Goal: Transaction & Acquisition: Purchase product/service

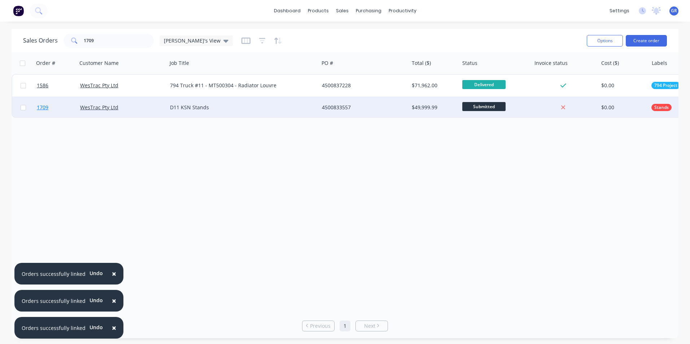
click at [45, 109] on span "1709" at bounding box center [43, 107] width 12 height 7
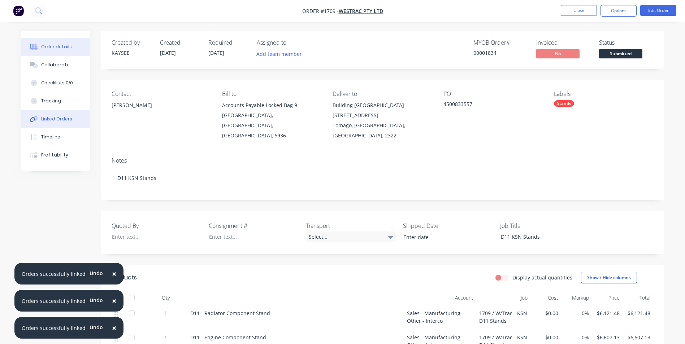
click at [53, 120] on div "Linked Orders" at bounding box center [56, 119] width 31 height 6
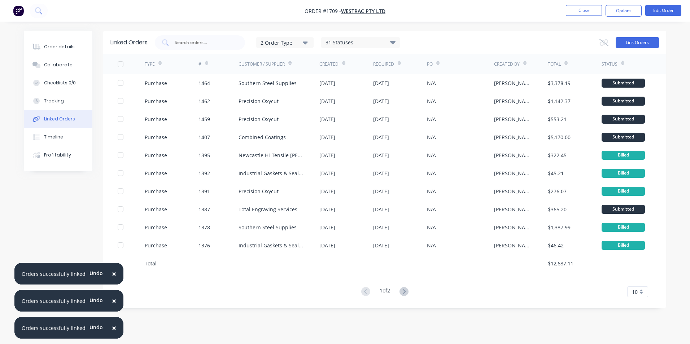
click at [627, 44] on button "Link Orders" at bounding box center [637, 42] width 43 height 11
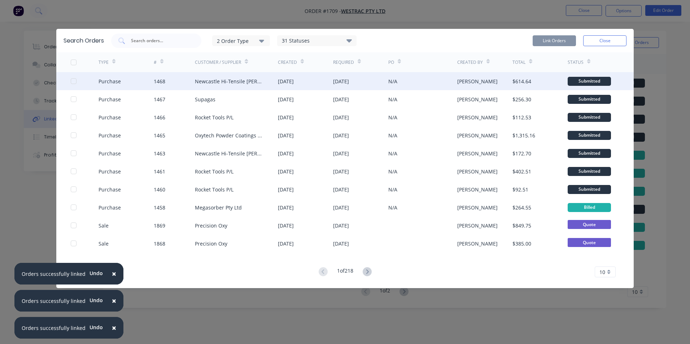
click at [73, 81] on div at bounding box center [73, 81] width 14 height 14
click at [551, 37] on button "Link Orders" at bounding box center [554, 40] width 43 height 11
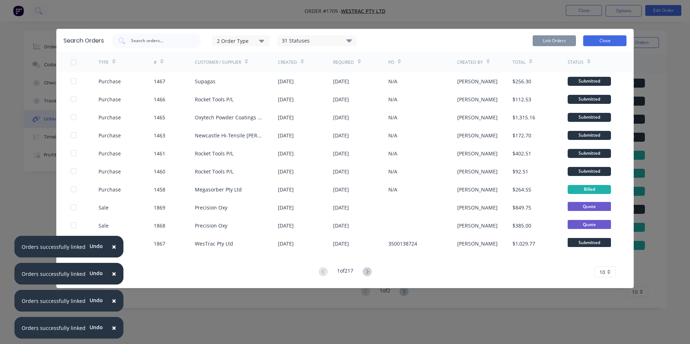
click at [608, 38] on button "Close" at bounding box center [604, 40] width 43 height 11
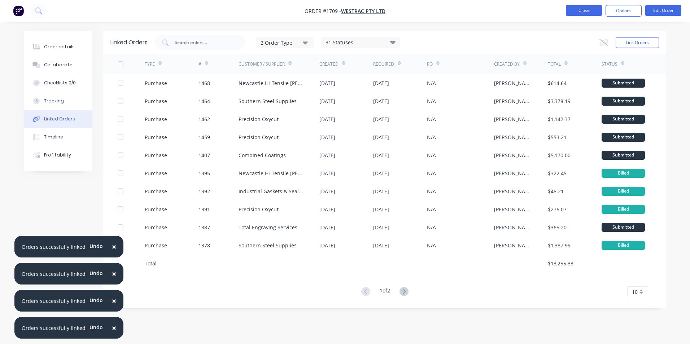
click at [592, 14] on button "Close" at bounding box center [584, 10] width 36 height 11
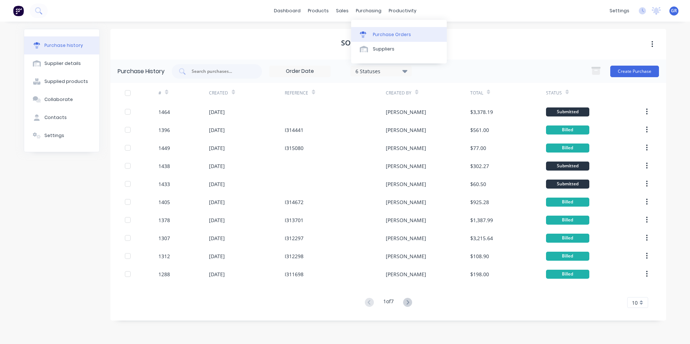
click at [390, 31] on link "Purchase Orders" at bounding box center [399, 34] width 96 height 14
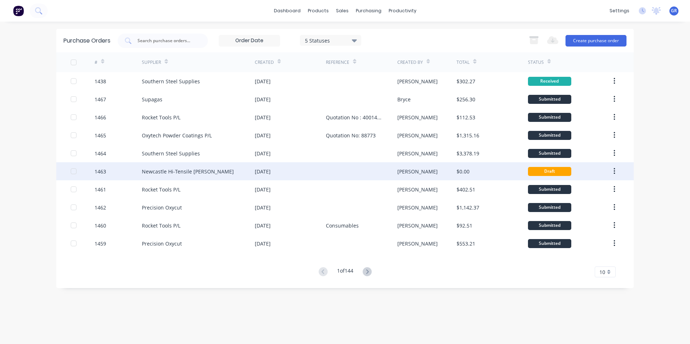
click at [105, 173] on div "1463" at bounding box center [101, 172] width 12 height 8
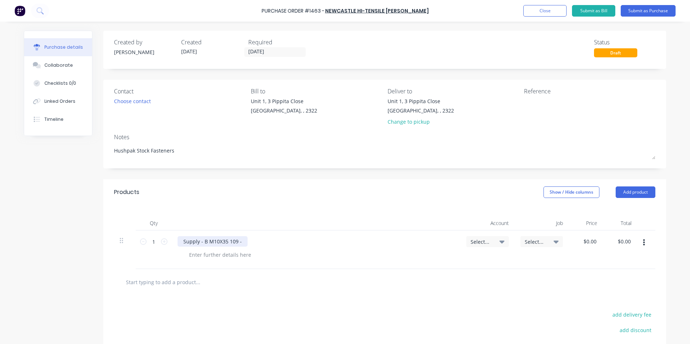
click at [237, 240] on div "Supply - B M10X35 109 -" at bounding box center [213, 241] width 70 height 10
drag, startPoint x: 235, startPoint y: 243, endPoint x: 201, endPoint y: 243, distance: 33.2
click at [201, 243] on div "Supply - B M10X35 109 -" at bounding box center [213, 241] width 70 height 10
type textarea "x"
paste div
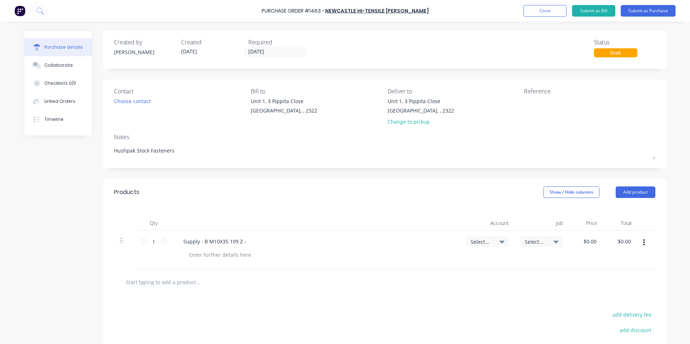
click at [250, 243] on div "Supply - B M10X35 109 Z -" at bounding box center [316, 241] width 277 height 10
click at [246, 241] on div "Supply - B M10X35 109 Z -" at bounding box center [215, 241] width 74 height 10
click at [150, 243] on input "1" at bounding box center [154, 241] width 14 height 11
type textarea "x"
type input "5"
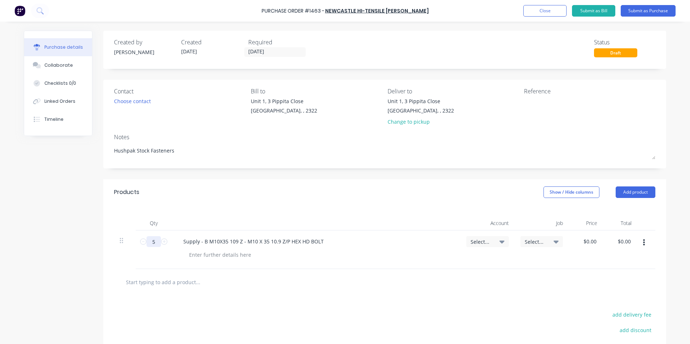
type textarea "x"
type input "50"
type textarea "x"
type input "500"
type textarea "x"
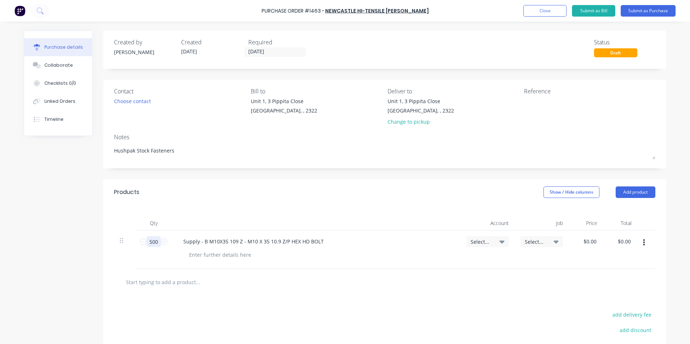
type input "500"
click at [474, 239] on span "Select..." at bounding box center [482, 242] width 22 height 8
type textarea "x"
click at [449, 266] on input at bounding box center [464, 263] width 74 height 14
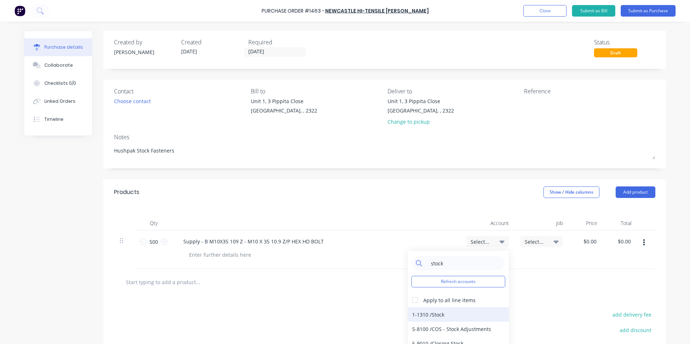
type input "stock"
click at [429, 315] on div "1-1310 / Stock" at bounding box center [458, 314] width 101 height 14
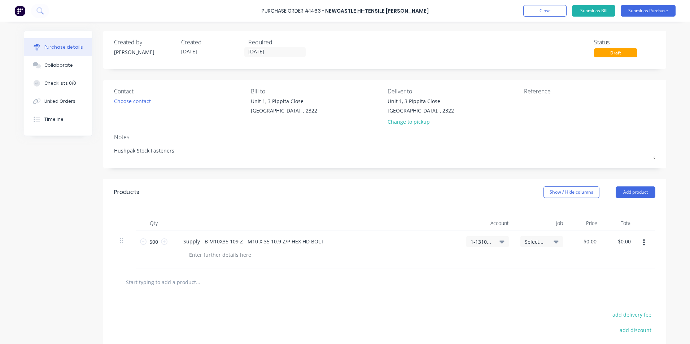
click at [532, 241] on span "Select..." at bounding box center [536, 242] width 22 height 8
type textarea "x"
click at [486, 263] on input at bounding box center [518, 263] width 74 height 14
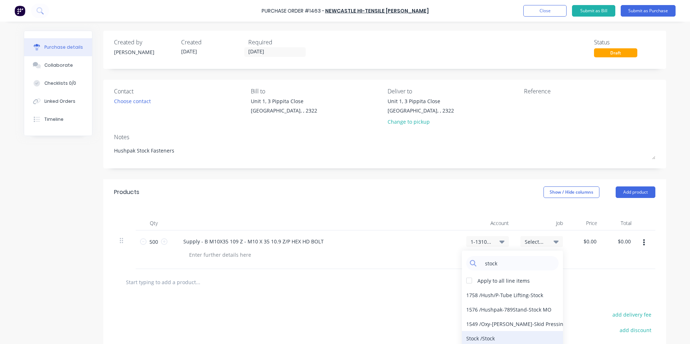
type input "stock"
click at [475, 338] on div "Stock / Stock" at bounding box center [512, 338] width 101 height 14
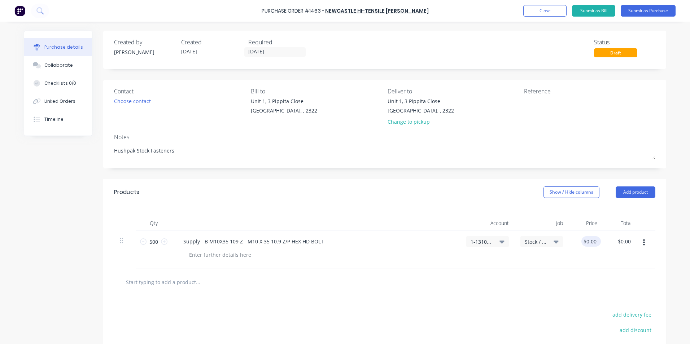
type textarea "x"
type input "0.00"
click at [588, 240] on input "0.00" at bounding box center [589, 241] width 17 height 10
type textarea "x"
click at [588, 240] on input "0.00" at bounding box center [591, 241] width 14 height 10
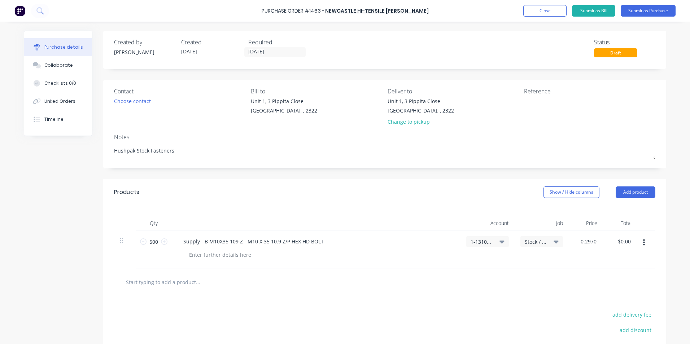
type input "0.2970"
type textarea "x"
type input "$0.30"
type input "$150.00"
click at [588, 277] on div at bounding box center [385, 282] width 530 height 14
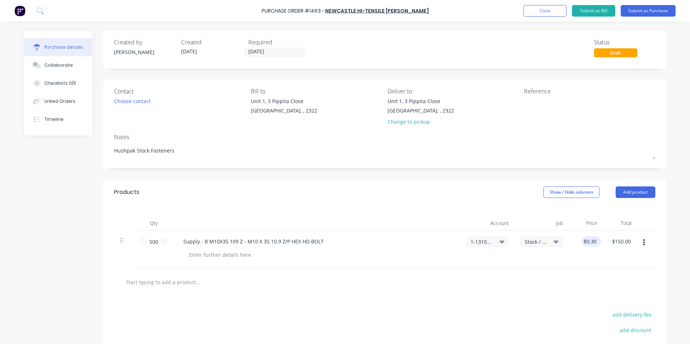
type textarea "x"
type input "0.30"
click at [587, 241] on input "0.30" at bounding box center [591, 241] width 14 height 10
type textarea "x"
click at [587, 241] on input "0.30" at bounding box center [591, 241] width 14 height 10
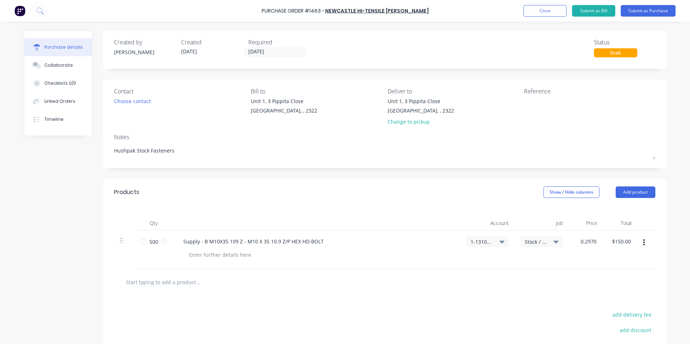
type input "0.2970"
type textarea "x"
type input "$0.30"
click at [601, 279] on div at bounding box center [385, 282] width 530 height 14
click at [584, 249] on div "$0.30 $0.30" at bounding box center [586, 250] width 34 height 39
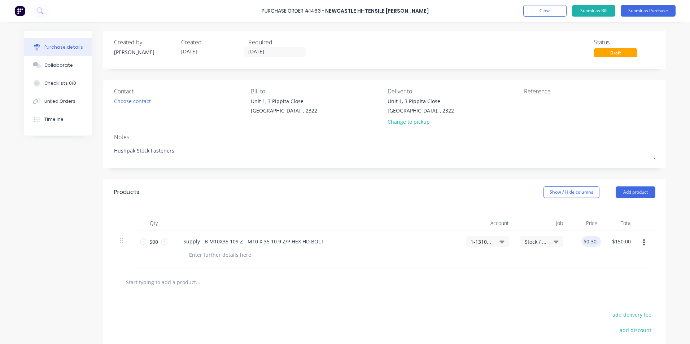
type textarea "x"
type input "0.30"
click at [592, 242] on input "0.30" at bounding box center [591, 241] width 14 height 10
type textarea "x"
click at [592, 242] on input "0.30" at bounding box center [591, 241] width 14 height 10
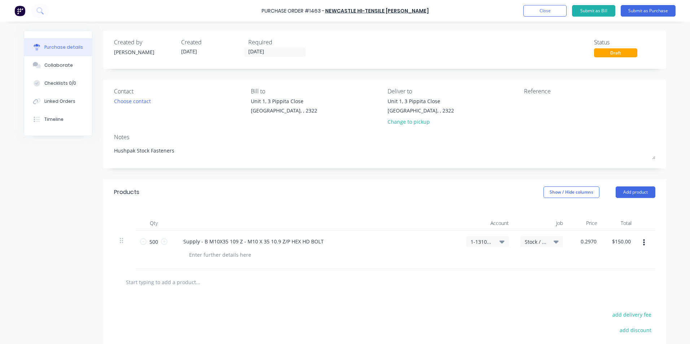
type input "0.2970"
type textarea "x"
type input "$0.30"
click at [588, 257] on div "$0.30 0.2970" at bounding box center [586, 250] width 34 height 39
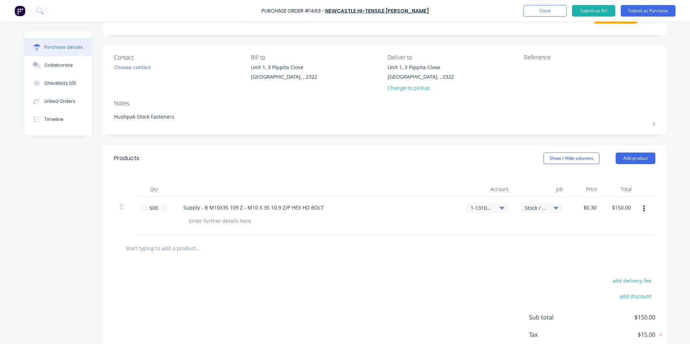
scroll to position [5, 0]
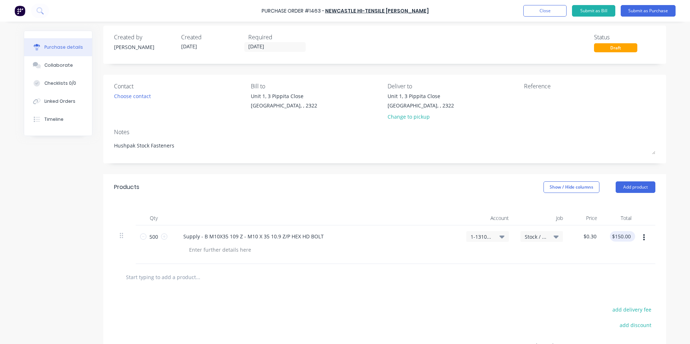
type textarea "x"
type input "150.00"
click at [620, 237] on input "150.00" at bounding box center [621, 236] width 22 height 10
type textarea "x"
type input "0.30"
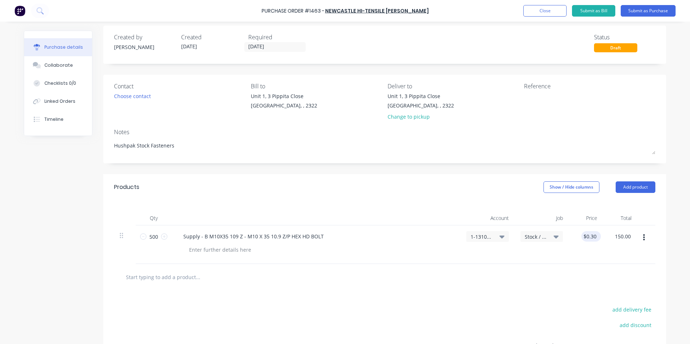
type input "$150.00"
click at [588, 237] on input "0.30" at bounding box center [591, 236] width 14 height 10
type textarea "x"
click at [588, 237] on input "0.30" at bounding box center [591, 236] width 14 height 10
type input "0.00"
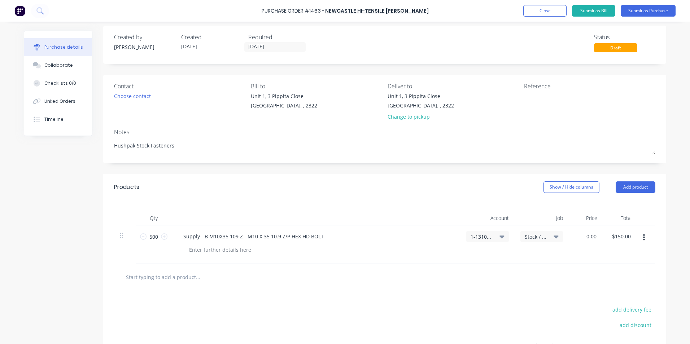
type textarea "x"
type input "$0.00"
click at [612, 263] on div "$0.00 $150.00" at bounding box center [620, 245] width 34 height 39
type textarea "x"
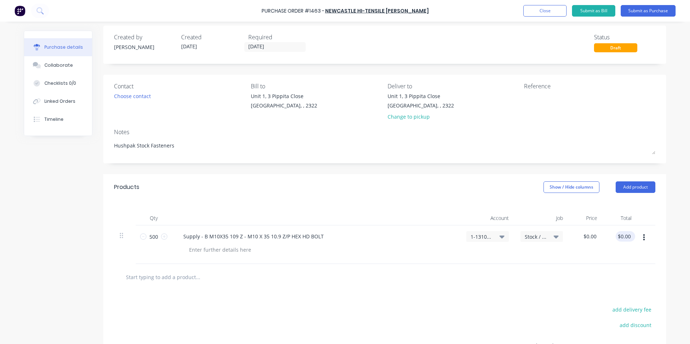
type input "0.00"
click at [624, 238] on input "0.00" at bounding box center [626, 236] width 14 height 10
type textarea "x"
type input "0.00"
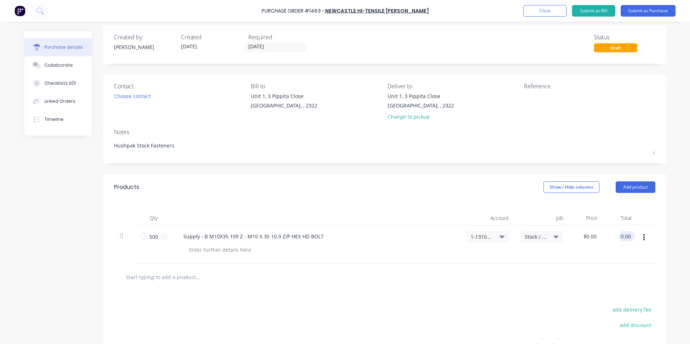
click at [621, 239] on input "0.00" at bounding box center [626, 236] width 14 height 10
type textarea "x"
type input "0.00"
click at [619, 237] on input "0.00" at bounding box center [624, 236] width 17 height 10
type textarea "x"
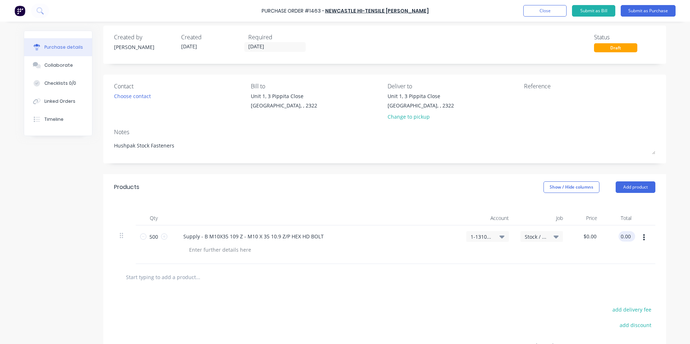
click at [619, 237] on input "0.00" at bounding box center [626, 236] width 14 height 10
type input "148.50"
type textarea "x"
type input "$0.297"
type input "$148.50"
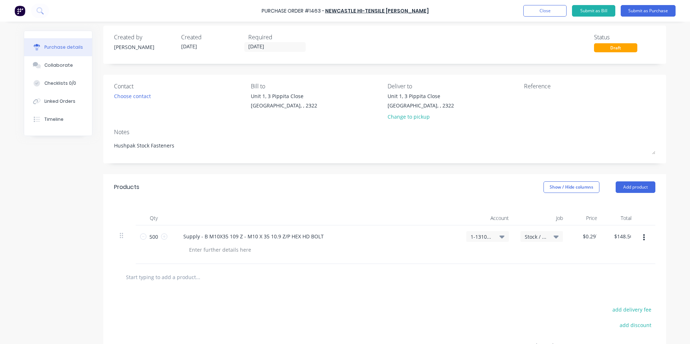
click at [621, 254] on div "$148.50 148.50" at bounding box center [620, 245] width 34 height 39
click at [642, 238] on button "button" at bounding box center [644, 237] width 17 height 13
click at [611, 272] on button "Duplicate" at bounding box center [621, 271] width 61 height 14
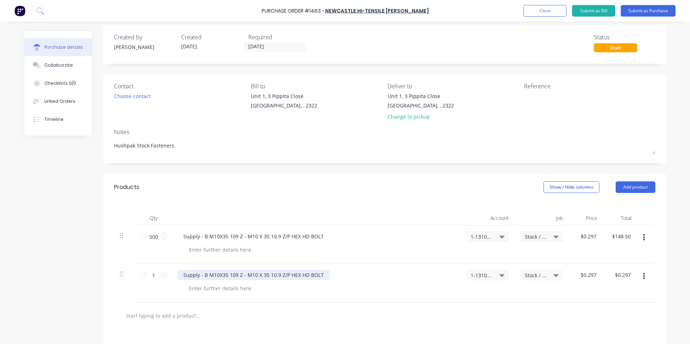
type textarea "x"
drag, startPoint x: 321, startPoint y: 274, endPoint x: 166, endPoint y: 276, distance: 154.9
click at [166, 276] on div "1 1 Supply - B M10X35 109 Z - M10 X 35 10.9 Z/P HEX HD BOLT 1-1310 / Stock Stoc…" at bounding box center [384, 283] width 541 height 39
paste div
type textarea "x"
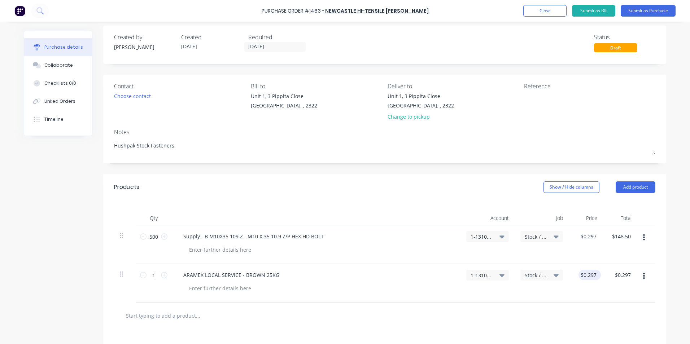
type input "0.30"
click at [591, 274] on input "0.30" at bounding box center [588, 275] width 19 height 10
type textarea "x"
click at [591, 274] on input "0.30" at bounding box center [591, 275] width 14 height 10
type input "8.05"
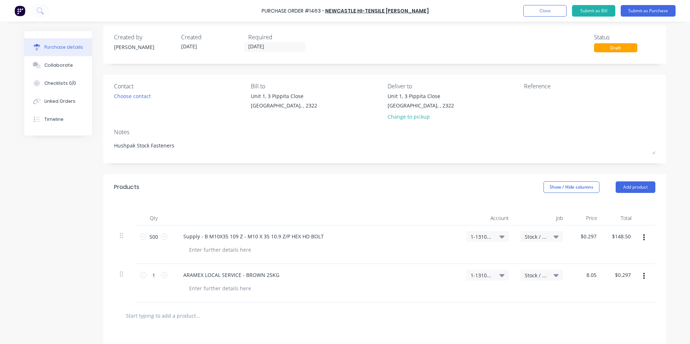
type textarea "x"
type input "$8.05"
click at [577, 285] on div "$8.05 8.05" at bounding box center [586, 283] width 34 height 39
type textarea "x"
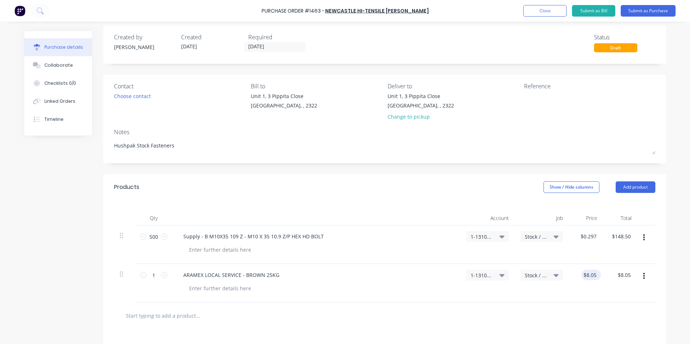
type input "8.05"
click at [593, 274] on input "8.05" at bounding box center [589, 275] width 17 height 10
type textarea "x"
click at [593, 274] on input "8.05" at bounding box center [591, 275] width 14 height 10
type input "8.50"
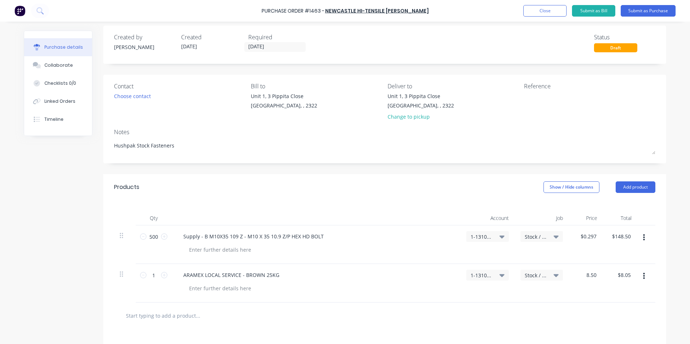
type textarea "x"
type input "$8.50"
click at [590, 285] on div "$8.50 8.50" at bounding box center [586, 283] width 34 height 39
click at [256, 44] on input "12/09/25" at bounding box center [275, 47] width 61 height 9
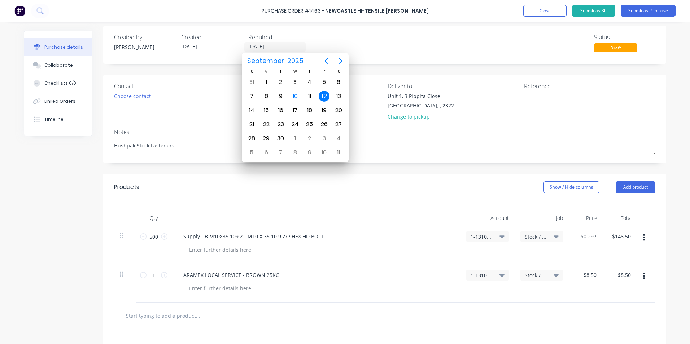
click at [325, 93] on div "12" at bounding box center [324, 96] width 11 height 11
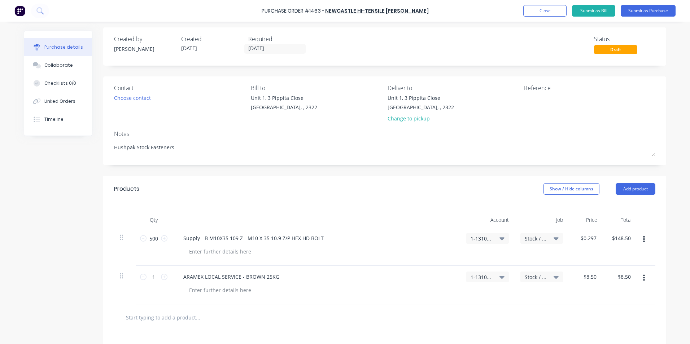
scroll to position [0, 0]
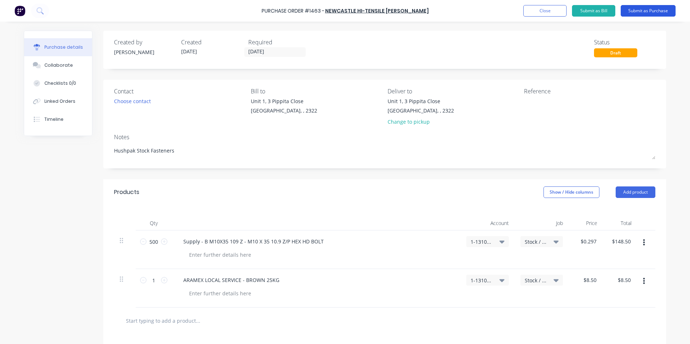
click at [650, 10] on button "Submit as Purchase" at bounding box center [648, 11] width 55 height 12
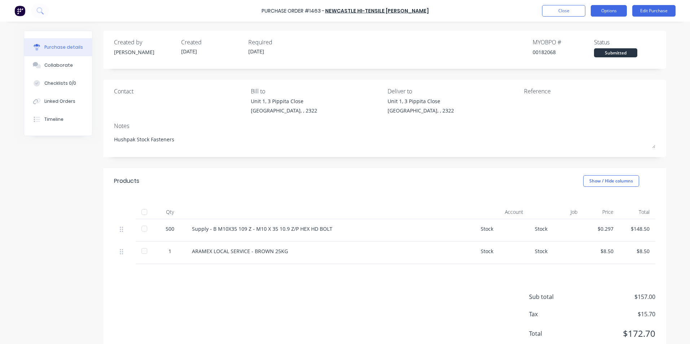
click at [612, 8] on button "Options" at bounding box center [609, 11] width 36 height 12
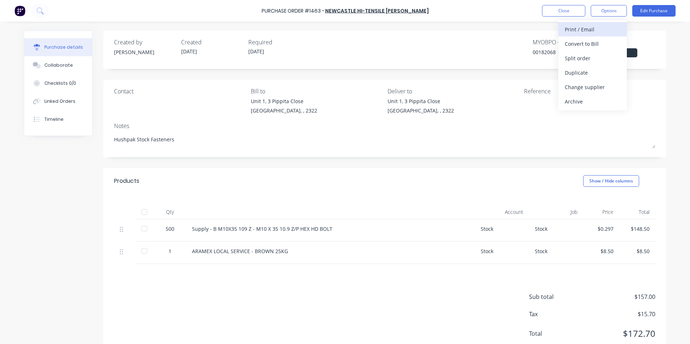
click at [584, 29] on div "Print / Email" at bounding box center [593, 29] width 56 height 10
click at [580, 43] on div "With pricing" at bounding box center [593, 44] width 56 height 10
type textarea "x"
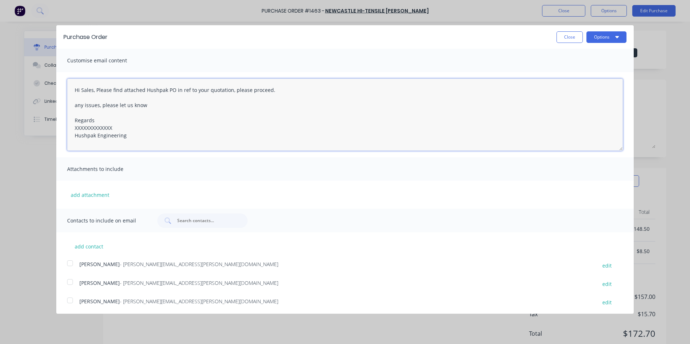
drag, startPoint x: 117, startPoint y: 128, endPoint x: 55, endPoint y: 130, distance: 61.8
click at [55, 130] on div "Purchase Order Close Options Customise email content Hi Sales, Please find atta…" at bounding box center [345, 172] width 690 height 344
click at [176, 91] on textarea "Hi Sales, Please find attached Hushpak PO in ref to your quotation, please proc…" at bounding box center [345, 115] width 556 height 72
drag, startPoint x: 175, startPoint y: 90, endPoint x: 231, endPoint y: 90, distance: 56.3
click at [231, 90] on textarea "Hi Sales, Please find attached Hushpak PO in ref to your quotation, please proc…" at bounding box center [345, 115] width 556 height 72
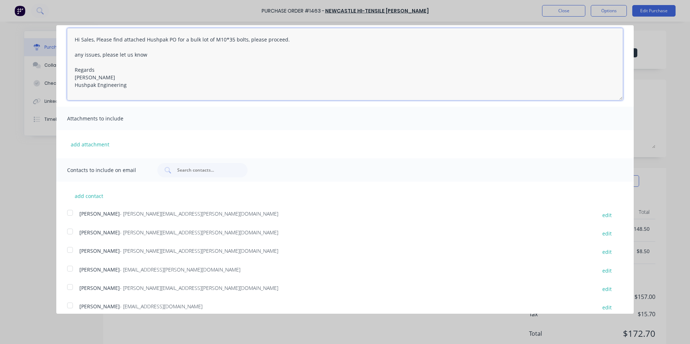
scroll to position [72, 0]
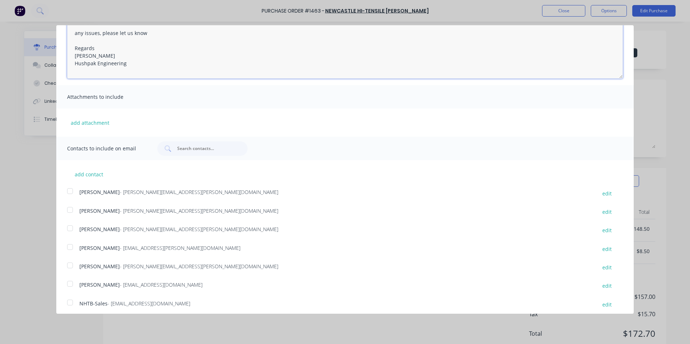
click at [70, 228] on div at bounding box center [70, 228] width 14 height 14
click at [72, 302] on div at bounding box center [70, 303] width 14 height 14
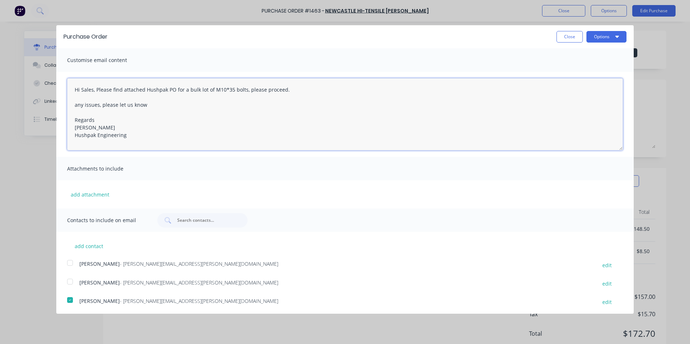
scroll to position [0, 0]
type textarea "Hi Sales, Please find attached Hushpak PO for a bulk lot of M10*35 bolts, pleas…"
click at [600, 39] on button "Options" at bounding box center [606, 37] width 40 height 12
click at [567, 70] on div "Email" at bounding box center [592, 70] width 56 height 10
type textarea "x"
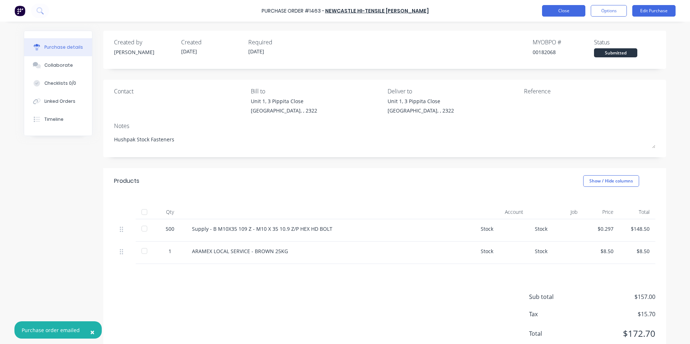
click at [562, 8] on button "Close" at bounding box center [563, 11] width 43 height 12
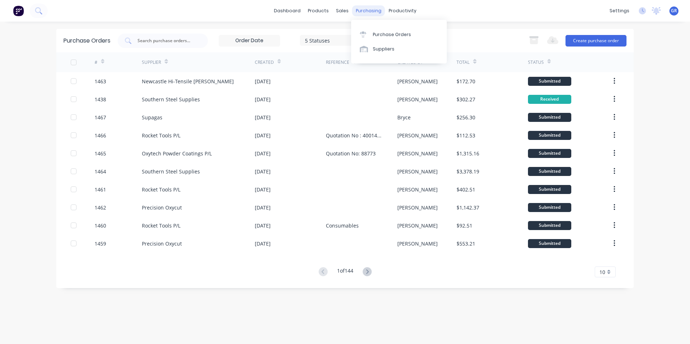
click at [372, 11] on div "purchasing" at bounding box center [368, 10] width 33 height 11
click at [391, 32] on div "Purchase Orders" at bounding box center [392, 34] width 38 height 6
click at [576, 40] on button "Create purchase order" at bounding box center [596, 41] width 61 height 12
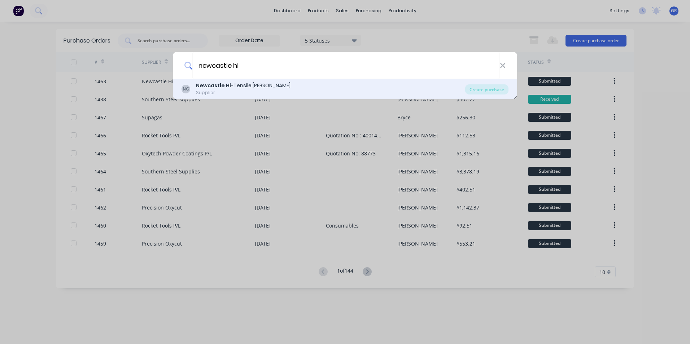
type input "newcastle hi"
click at [221, 86] on b "Newcastle Hi" at bounding box center [213, 85] width 35 height 7
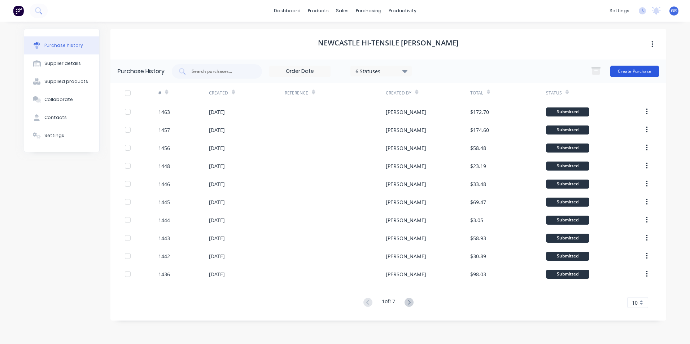
click at [628, 70] on button "Create Purchase" at bounding box center [634, 72] width 49 height 12
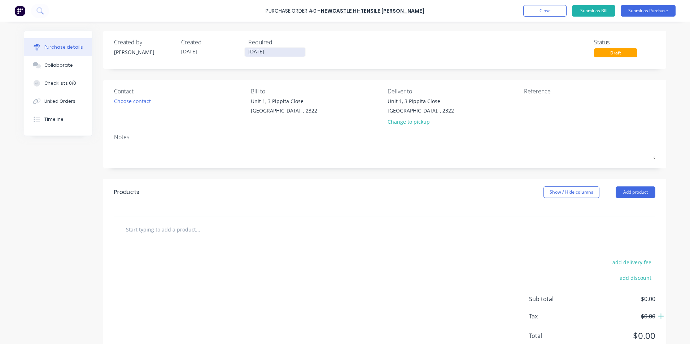
click at [261, 52] on input "10/09/25" at bounding box center [275, 52] width 61 height 9
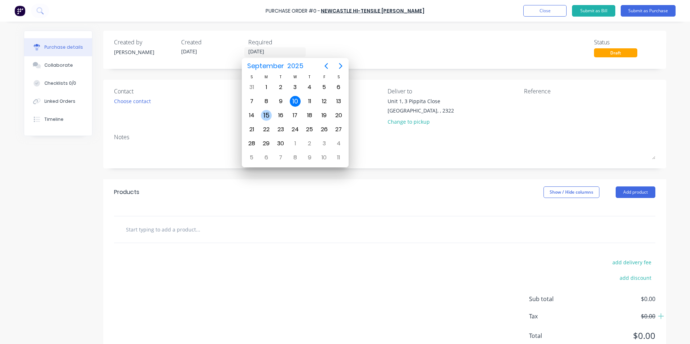
click at [268, 114] on div "15" at bounding box center [266, 115] width 11 height 11
type input "15/09/25"
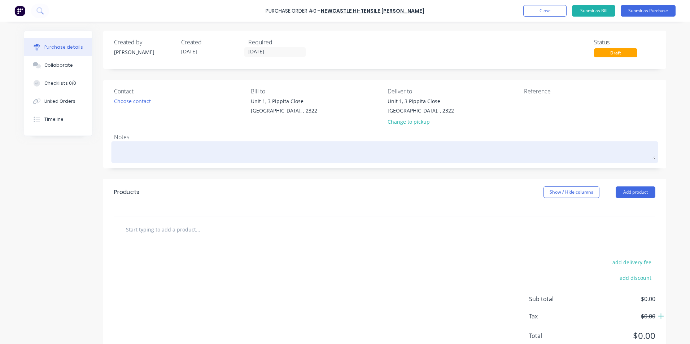
click at [126, 148] on textarea at bounding box center [384, 151] width 541 height 16
type textarea "x"
type textarea "J"
type textarea "x"
type textarea "JN"
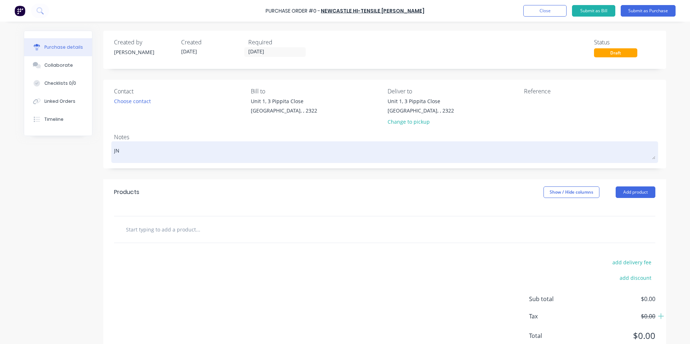
type textarea "x"
type textarea "JN1"
type textarea "x"
type textarea "JN17"
type textarea "x"
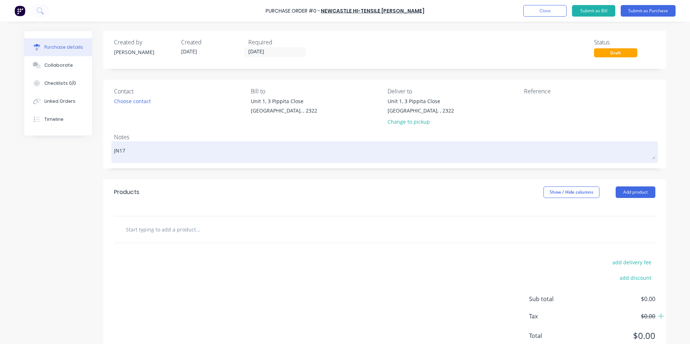
type textarea "JN170"
type textarea "x"
type textarea "JN1709"
type textarea "x"
type textarea "JN1709"
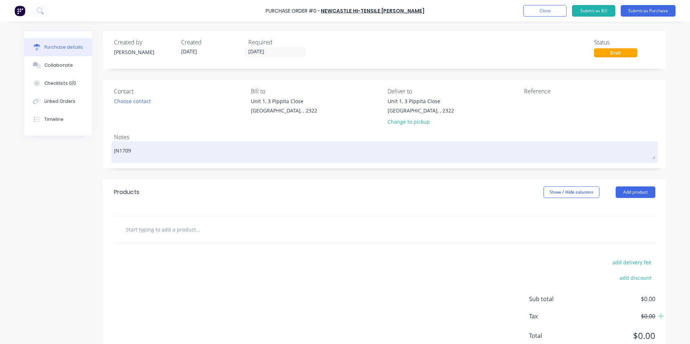
type textarea "x"
type textarea "JN1709 -"
type textarea "x"
type textarea "JN1709 -"
type textarea "x"
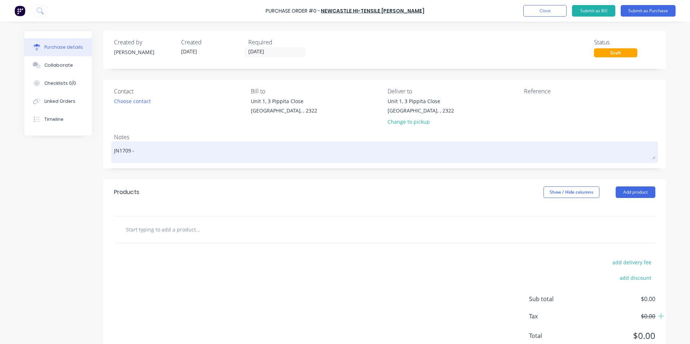
type textarea "JN1709 - D"
type textarea "x"
type textarea "JN1709 - D1"
type textarea "x"
type textarea "JN1709 - D11"
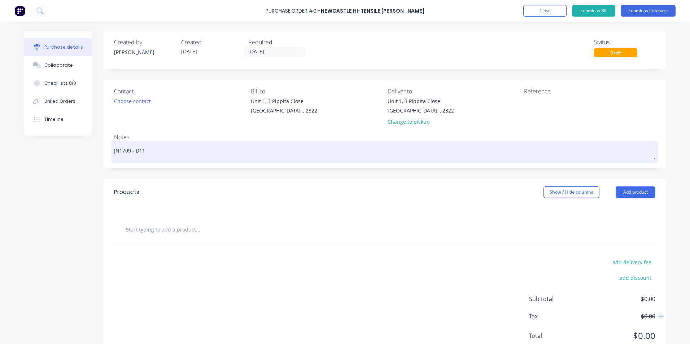
type textarea "x"
type textarea "JN1709 - D11"
type textarea "x"
type textarea "JN1709 - D11 K"
type textarea "x"
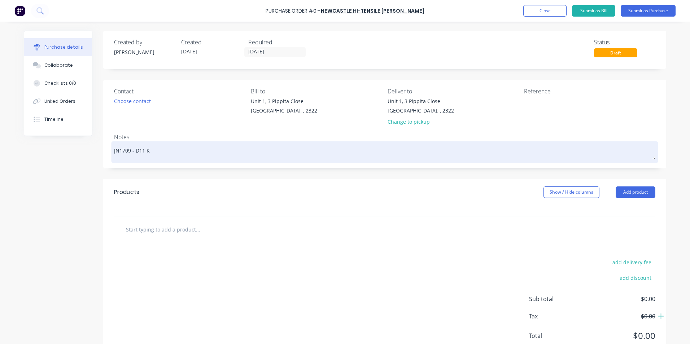
type textarea "JN1709 - D11 KS"
type textarea "x"
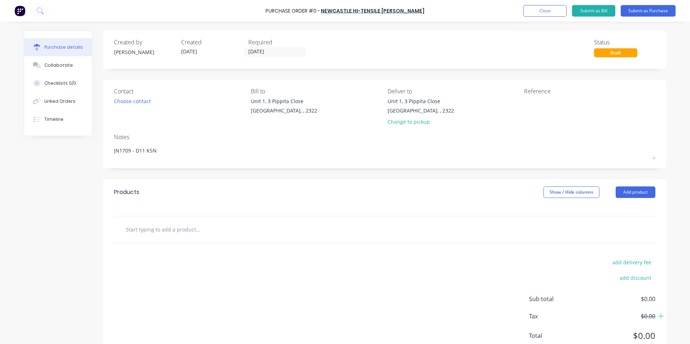
type textarea "JN1709 - D11 KSN"
type textarea "x"
type textarea "JN1709 - D11 KSN"
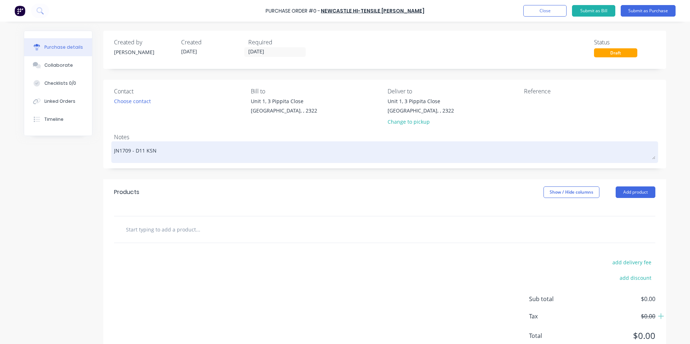
click at [157, 151] on textarea "JN1709 - D11 KSN" at bounding box center [384, 151] width 541 height 16
type textarea "x"
type textarea "JN1709 - D11 KSN"
type textarea "x"
type textarea "JN1709 - D11 KSN F"
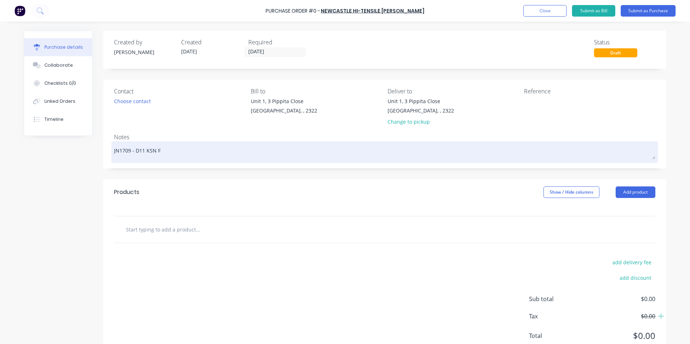
type textarea "x"
type textarea "JN1709 - D11 KSN Fe"
type textarea "x"
type textarea "JN1709 - D11 KSN Fen"
type textarea "x"
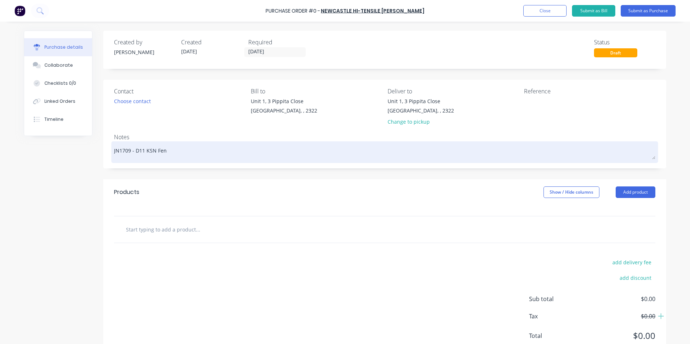
type textarea "JN1709 - D11 KSN Fend"
type textarea "x"
type textarea "JN1709 - D11 KSN Fende"
type textarea "x"
type textarea "JN1709 - D11 KSN Fender"
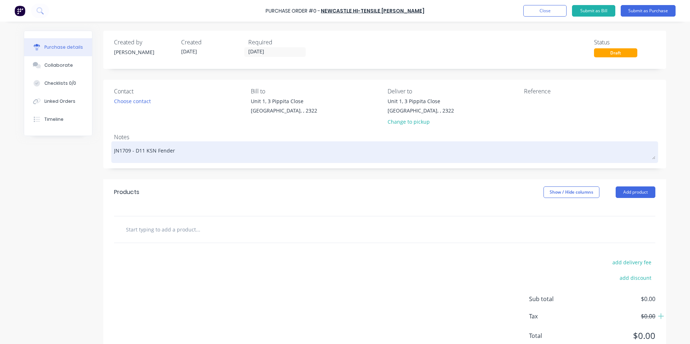
type textarea "x"
type textarea "JN1709 - D11 KSN Fender"
type textarea "x"
type textarea "JN1709 - D11 KSN Fender &"
type textarea "x"
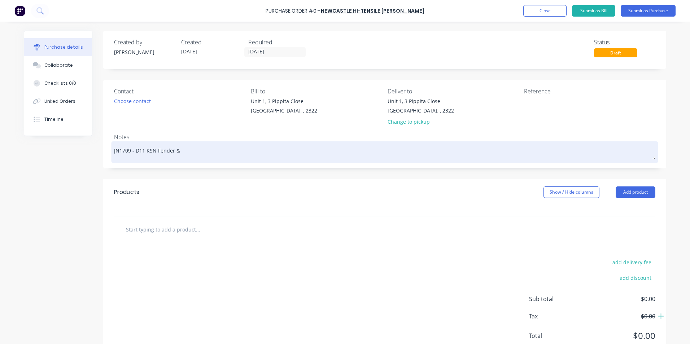
type textarea "JN1709 - D11 KSN Fender &"
type textarea "x"
type textarea "JN1709 - D11 KSN Fender & N"
type textarea "x"
type textarea "JN1709 - D11 KSN Fender & No"
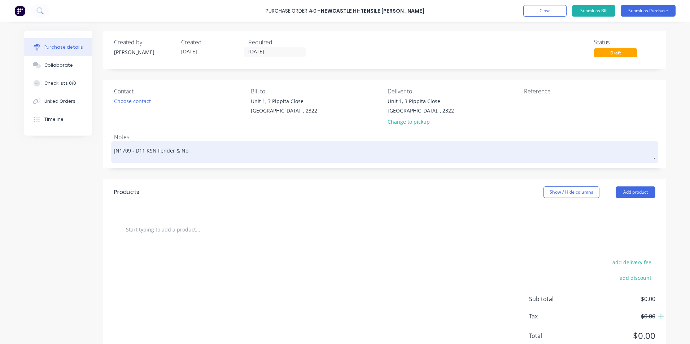
type textarea "x"
type textarea "JN1709 - D11 KSN Fender & Nos"
type textarea "x"
type textarea "JN1709 - D11 KSN Fender & Nose"
type textarea "x"
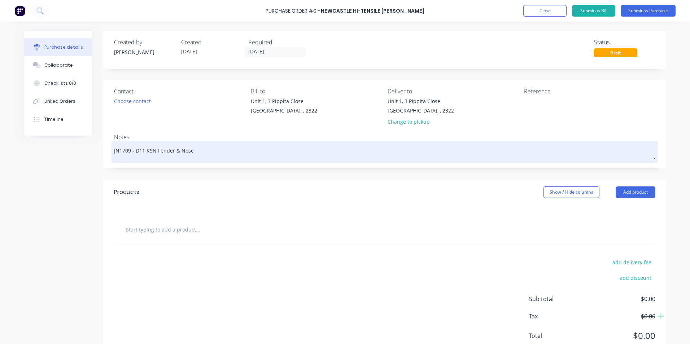
type textarea "JN1709 - D11 KSN Fender & Nose"
type textarea "x"
type textarea "JN1709 - D11 KSN Fender & Nose C"
type textarea "x"
type textarea "JN1709 - D11 KSN Fender & Nose Co"
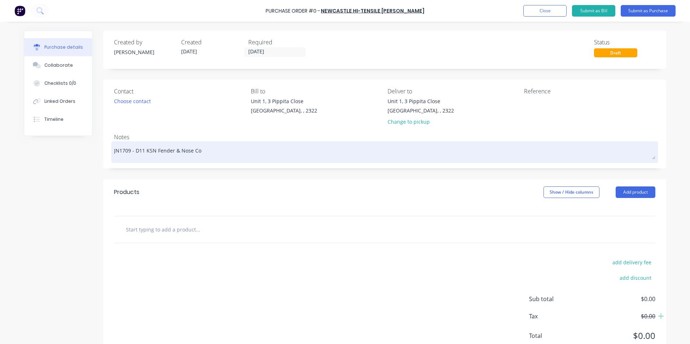
type textarea "x"
type textarea "JN1709 - D11 KSN Fender & Nose Con"
type textarea "x"
type textarea "JN1709 - D11 KSN Fender & Nose Cone"
type textarea "x"
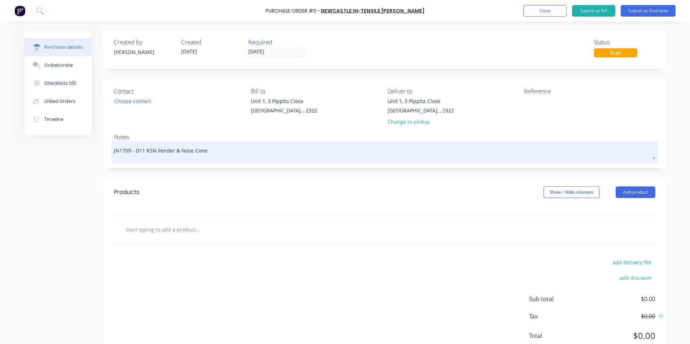
type textarea "JN1709 - D11 KSN Fender & Nose Cone"
type textarea "x"
type textarea "JN1709 - D11 KSN Fender & Nose Cone S"
type textarea "x"
type textarea "JN1709 - D11 KSN Fender & Nose Cone St"
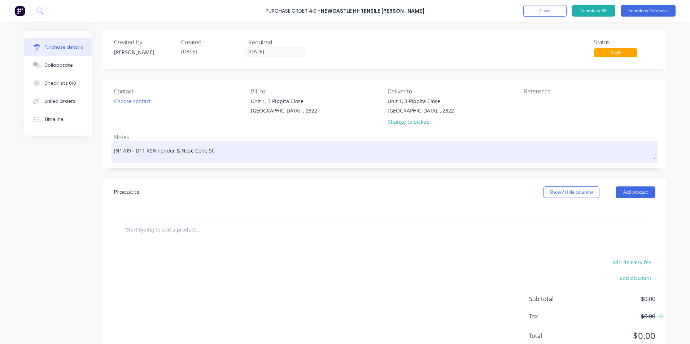
type textarea "x"
type textarea "JN1709 - D11 KSN Fender & Nose Cone Sta"
type textarea "x"
type textarea "JN1709 - D11 KSN Fender & Nose Cone Stan"
type textarea "x"
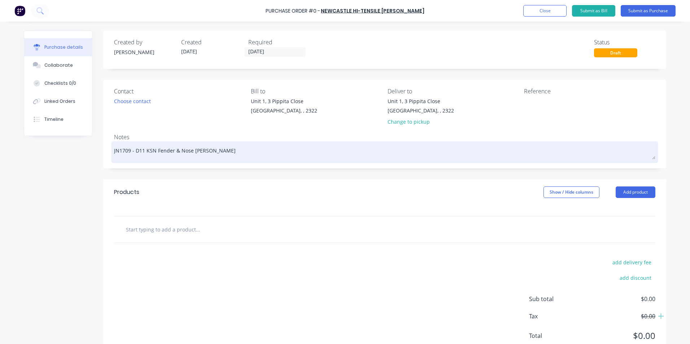
type textarea "JN1709 - D11 KSN Fender & Nose Cone Stand"
type textarea "x"
type textarea "JN1709 - D11 KSN Fender & Nose Cone Stand"
type textarea "x"
type textarea "JN1709 - D11 KSN Fender & Nose Cone Stand F"
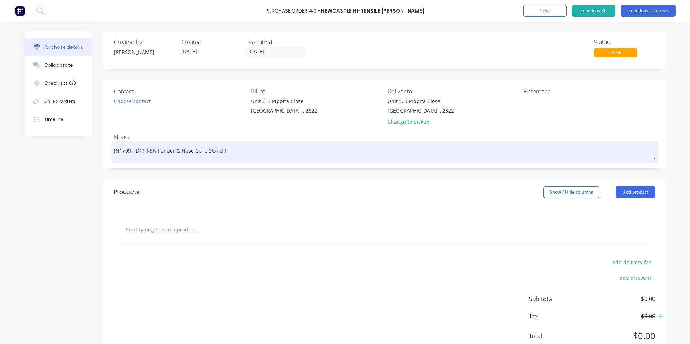
type textarea "x"
type textarea "JN1709 - D11 KSN Fender & Nose Cone Stand Fa"
type textarea "x"
type textarea "JN1709 - D11 KSN Fender & Nose Cone Stand Fas"
type textarea "x"
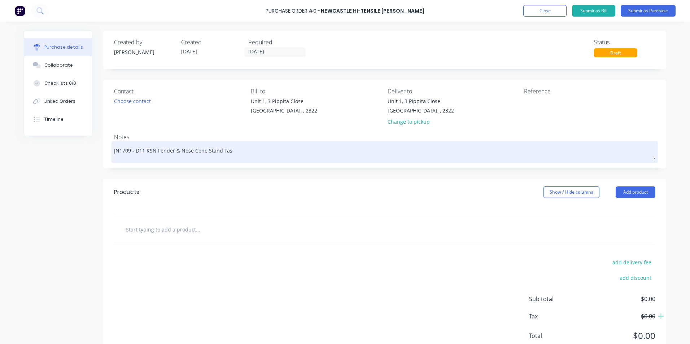
type textarea "JN1709 - D11 KSN Fender & Nose Cone Stand Fast"
type textarea "x"
type textarea "JN1709 - D11 KSN Fender & Nose Cone Stand Faste"
type textarea "x"
type textarea "JN1709 - D11 KSN Fender & Nose Cone Stand Fastem"
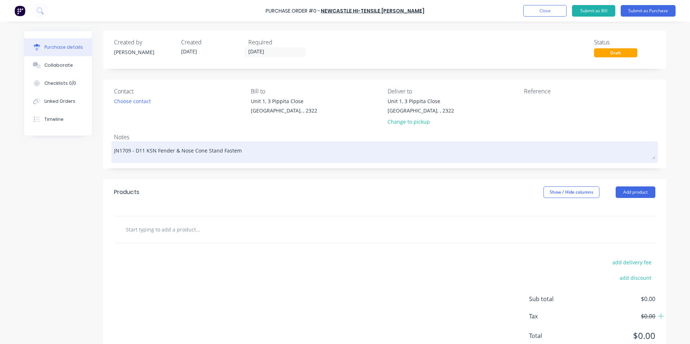
type textarea "x"
type textarea "JN1709 - D11 KSN Fender & Nose Cone Stand Faste"
type textarea "x"
type textarea "JN1709 - D11 KSN Fender & Nose Cone Stand Fasten"
type textarea "x"
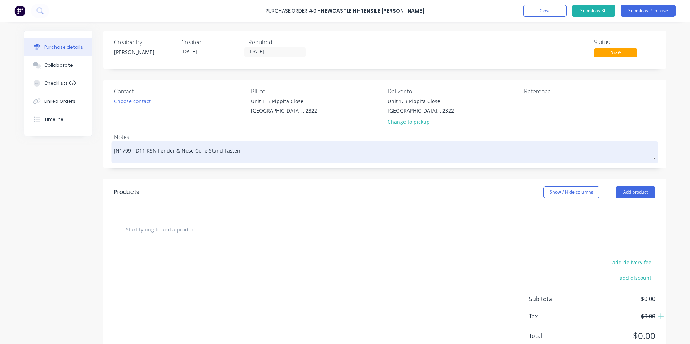
type textarea "JN1709 - D11 KSN Fender & Nose Cone Stand Fastene"
type textarea "x"
type textarea "JN1709 - D11 KSN Fender & Nose Cone Stand Fastener"
type textarea "x"
type textarea "JN1709 - D11 KSN Fender & Nose Cone Stand Fasteners"
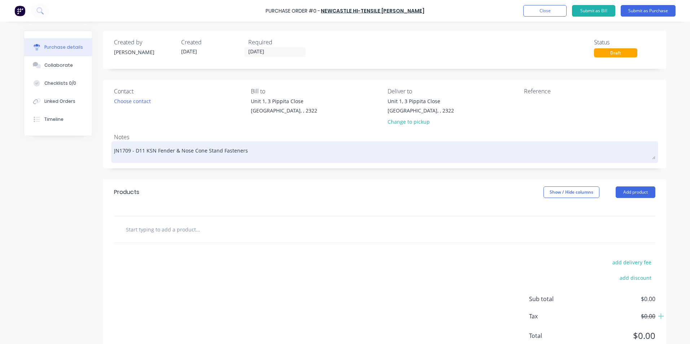
type textarea "x"
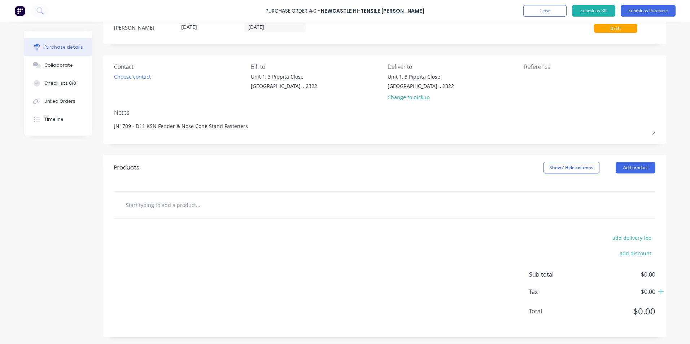
scroll to position [25, 0]
type textarea "JN1709 - D11 KSN Fender & Nose Cone Stand Fasteners"
type textarea "x"
type textarea "JN1709 - D11 KSN Fender & Nose Cone Stand Fasteners"
click at [170, 204] on input "text" at bounding box center [198, 204] width 144 height 14
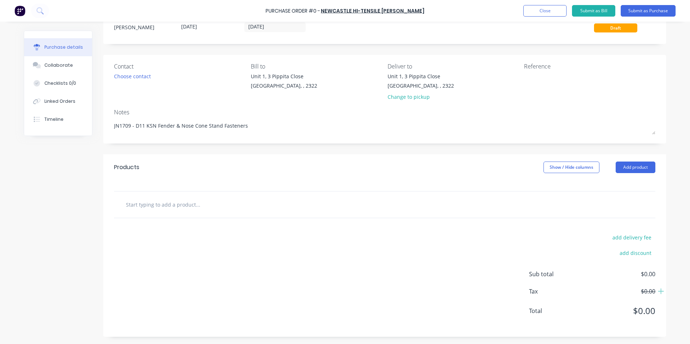
type textarea "x"
type input "S"
type textarea "x"
type input "Su"
type textarea "x"
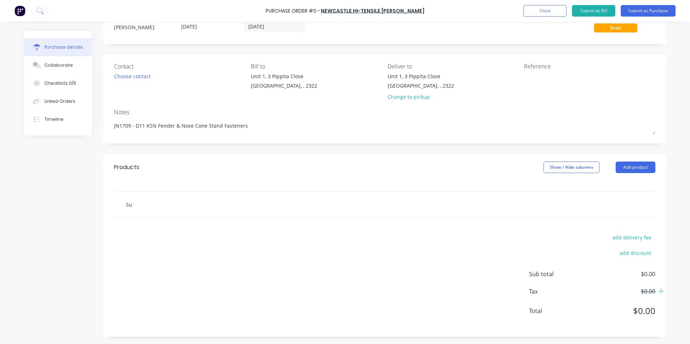
type input "Sup"
type textarea "x"
type input "Supp"
type textarea "x"
type input "Suppl"
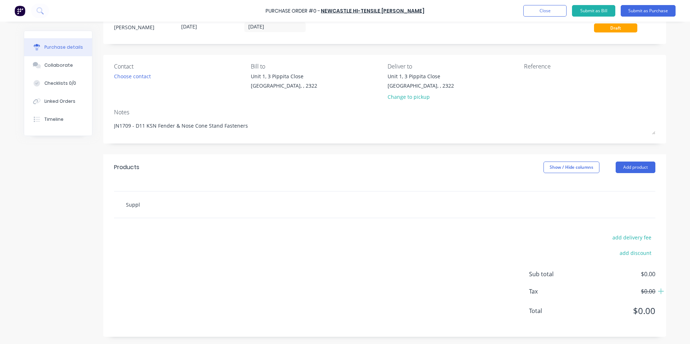
type textarea "x"
type input "Supply"
type textarea "x"
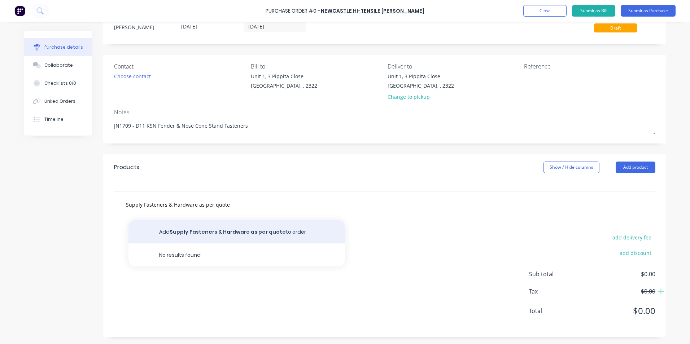
click at [195, 231] on button "Add Supply Fasteners & Hardware as per quote to order" at bounding box center [236, 232] width 217 height 23
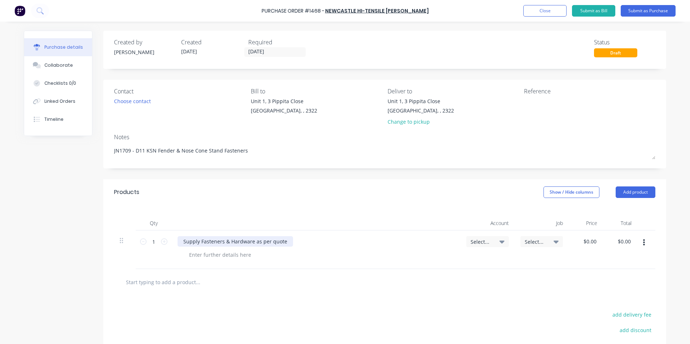
click at [282, 241] on div "Supply Fasteners & Hardware as per quote" at bounding box center [235, 241] width 115 height 10
click at [481, 238] on div "Select..." at bounding box center [487, 241] width 43 height 11
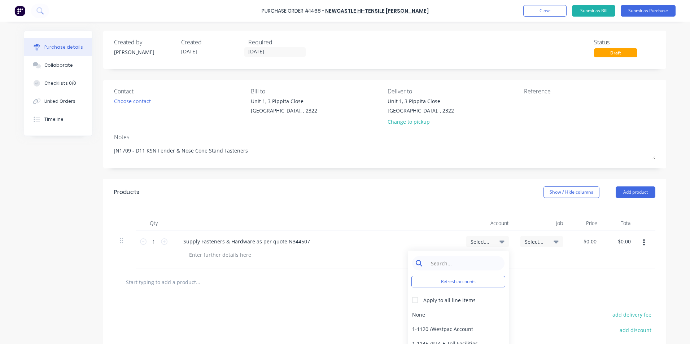
click at [452, 258] on input at bounding box center [464, 263] width 74 height 14
click at [450, 311] on div "1-1400 / Work in Progress - Materials" at bounding box center [458, 314] width 101 height 14
click at [537, 242] on span "Select..." at bounding box center [536, 242] width 22 height 8
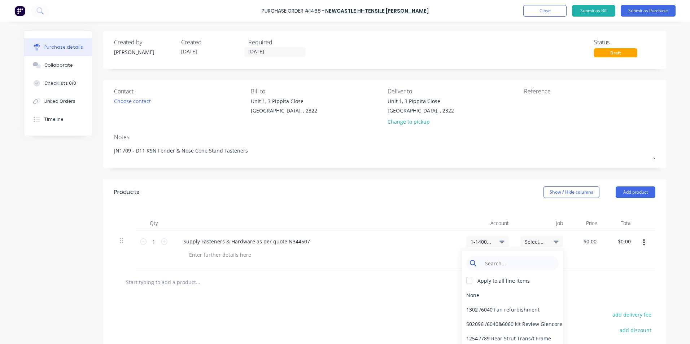
click at [505, 263] on input at bounding box center [518, 263] width 74 height 14
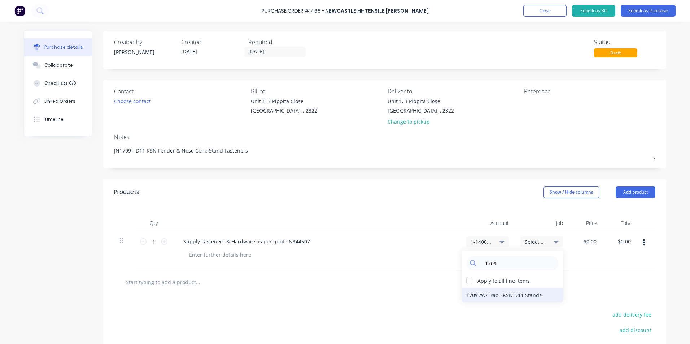
click at [497, 294] on div "1709 / W/Trac - KSN D11 Stands" at bounding box center [512, 295] width 101 height 14
click at [592, 241] on input "0.00" at bounding box center [589, 241] width 17 height 10
click at [592, 241] on input "0.00" at bounding box center [591, 241] width 14 height 10
click at [584, 259] on div "$558.76 558.7556" at bounding box center [587, 250] width 36 height 39
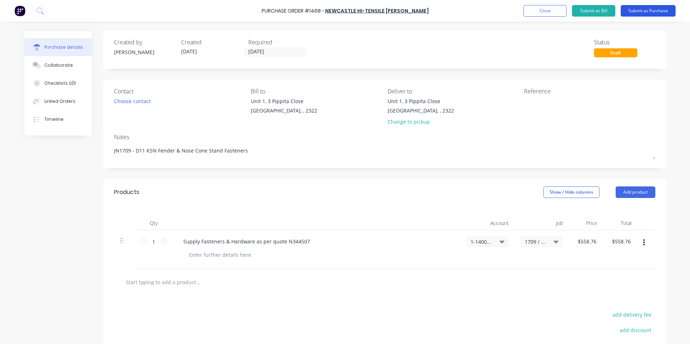
click at [654, 11] on button "Submit as Purchase" at bounding box center [648, 11] width 55 height 12
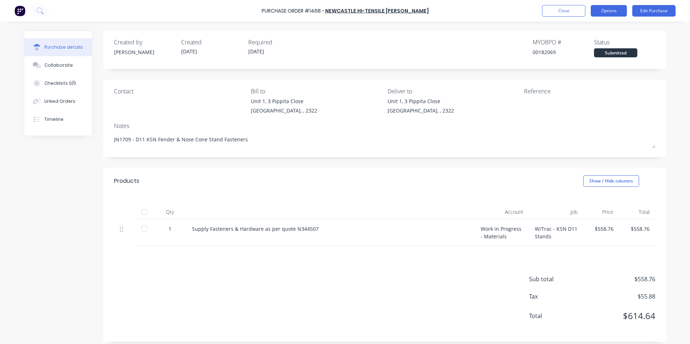
click at [609, 10] on button "Options" at bounding box center [609, 11] width 36 height 12
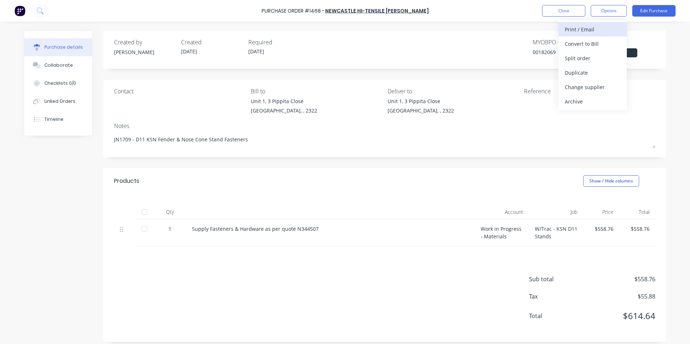
click at [590, 26] on div "Print / Email" at bounding box center [593, 29] width 56 height 10
click at [584, 42] on div "With pricing" at bounding box center [593, 44] width 56 height 10
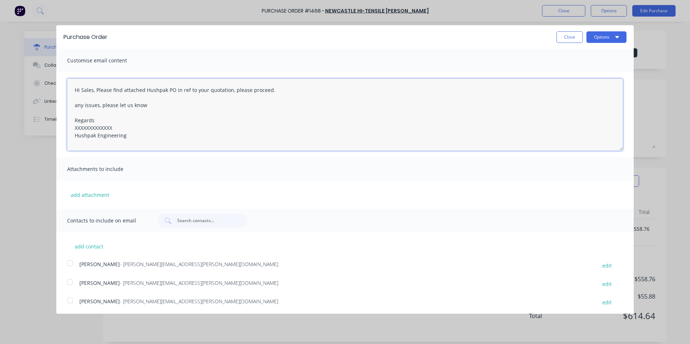
drag, startPoint x: 114, startPoint y: 126, endPoint x: 64, endPoint y: 127, distance: 50.9
click at [64, 127] on div "Hi Sales, Please find attached Hushpak PO in ref to your quotation, please proc…" at bounding box center [344, 114] width 577 height 85
click at [83, 193] on button "add attachment" at bounding box center [90, 194] width 46 height 11
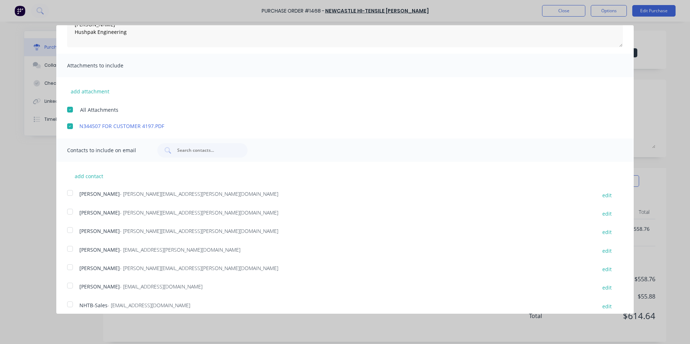
scroll to position [128, 0]
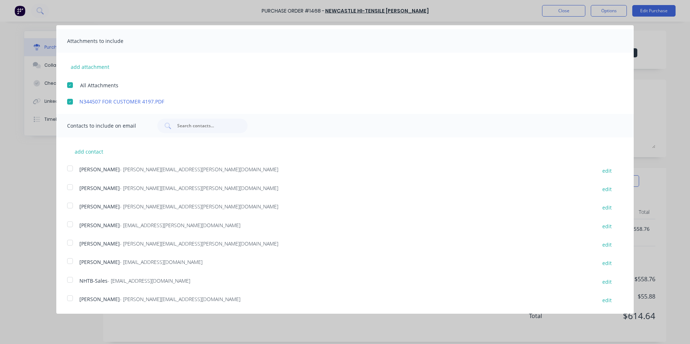
click at [69, 205] on div at bounding box center [70, 206] width 14 height 14
click at [70, 281] on div at bounding box center [70, 280] width 14 height 14
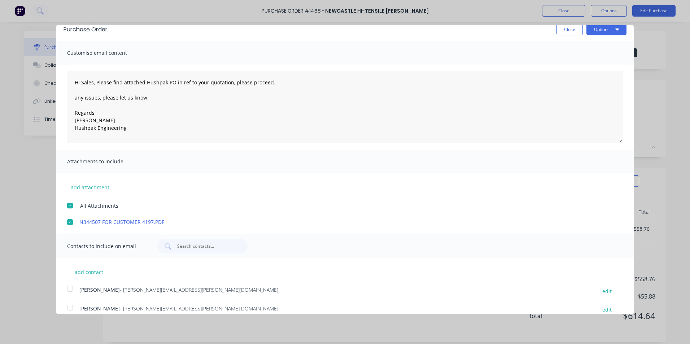
scroll to position [0, 0]
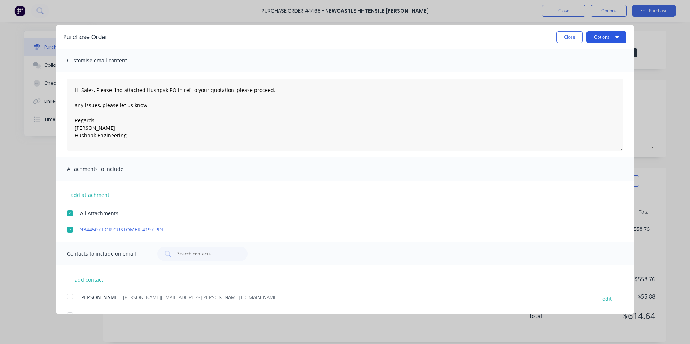
click at [589, 38] on button "Options" at bounding box center [606, 37] width 40 height 12
click at [566, 70] on div "Email" at bounding box center [592, 70] width 56 height 10
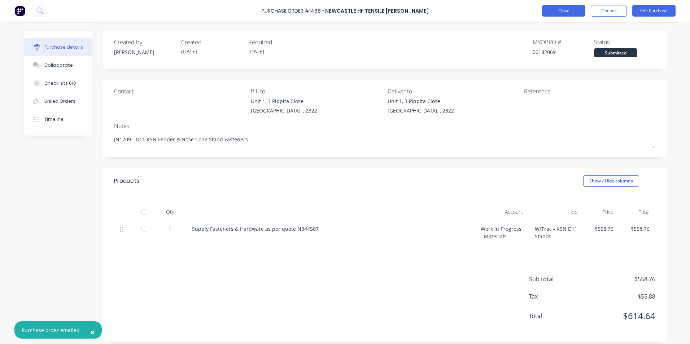
click at [571, 13] on button "Close" at bounding box center [563, 11] width 43 height 12
